Goal: Information Seeking & Learning: Learn about a topic

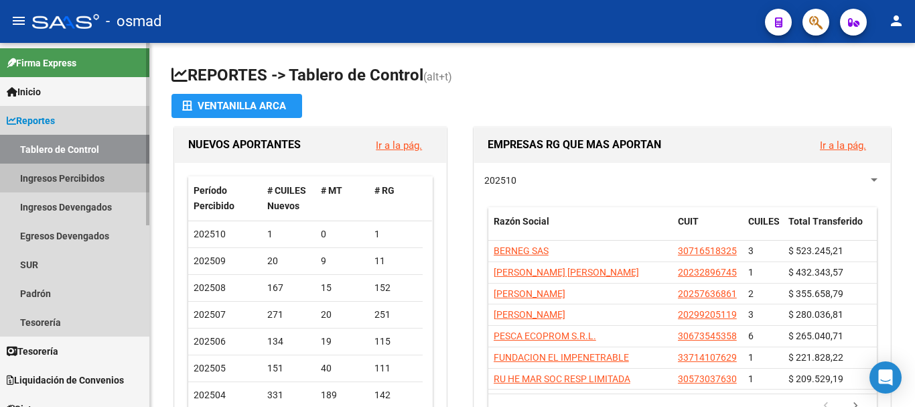
click at [76, 170] on link "Ingresos Percibidos" at bounding box center [74, 177] width 149 height 29
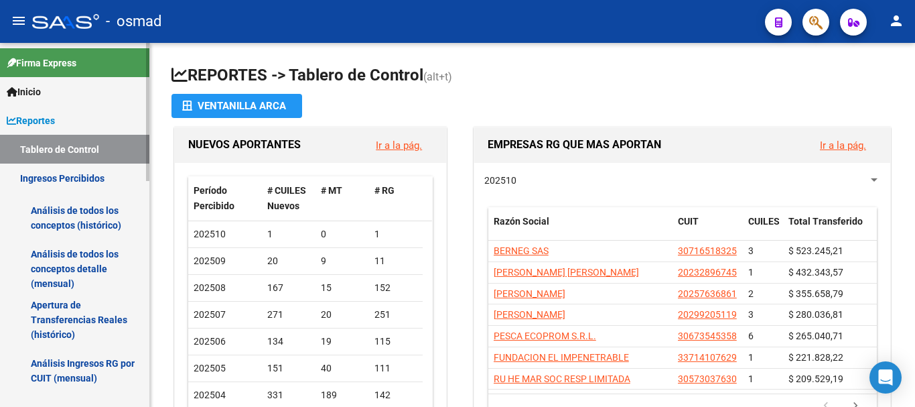
click at [87, 261] on link "Análisis de todos los conceptos detalle (mensual)" at bounding box center [74, 268] width 149 height 51
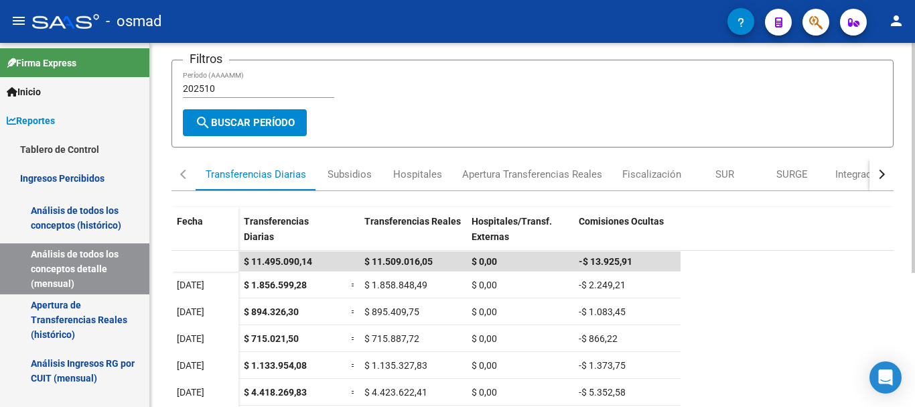
scroll to position [212, 0]
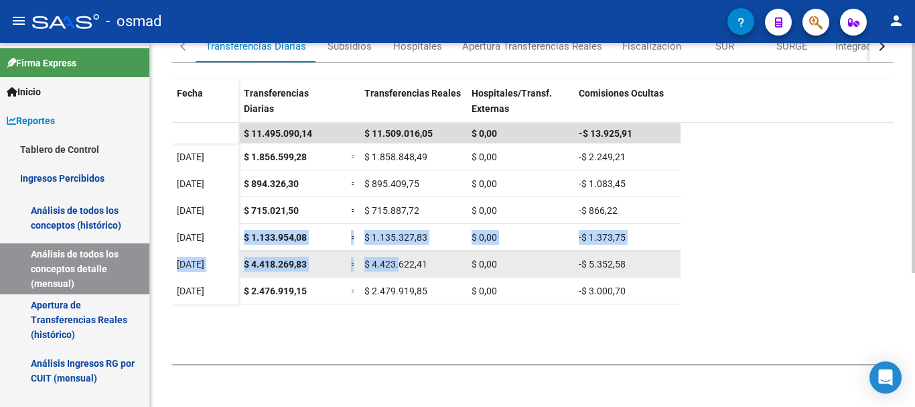
drag, startPoint x: 242, startPoint y: 236, endPoint x: 399, endPoint y: 266, distance: 160.3
click at [399, 266] on datatable-scroller "$ 11.495.090,14 $ 11.509.016,05 $ 0,00 -$ 13.925,91 [DATE] $ 1.856.599,28 = $ 1…" at bounding box center [533, 203] width 722 height 161
drag, startPoint x: 399, startPoint y: 265, endPoint x: 377, endPoint y: 271, distance: 22.8
click at [399, 265] on span "$ 4.423.622,41" at bounding box center [395, 264] width 63 height 11
